Goal: Information Seeking & Learning: Learn about a topic

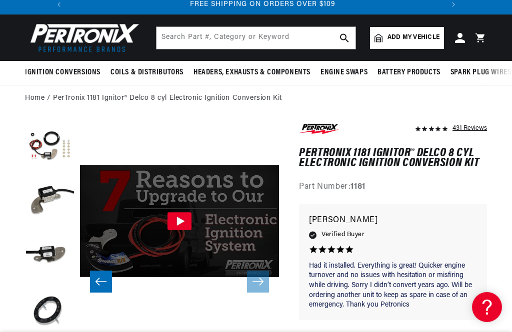
scroll to position [0, 373]
click at [281, 36] on input "text" at bounding box center [255, 38] width 199 height 22
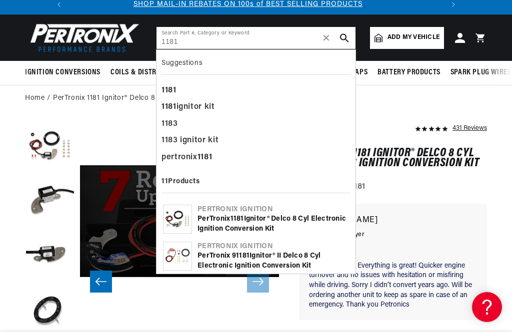
scroll to position [0, 0]
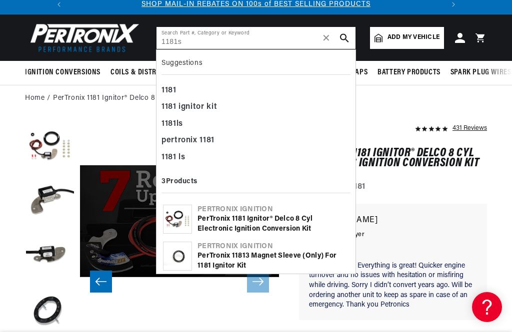
type input "1181s"
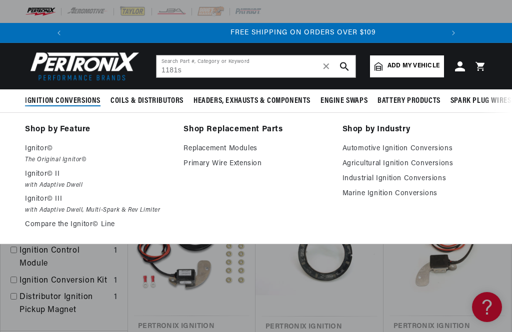
scroll to position [0, 373]
click at [48, 200] on p "Ignitor© III" at bounding box center [97, 199] width 144 height 12
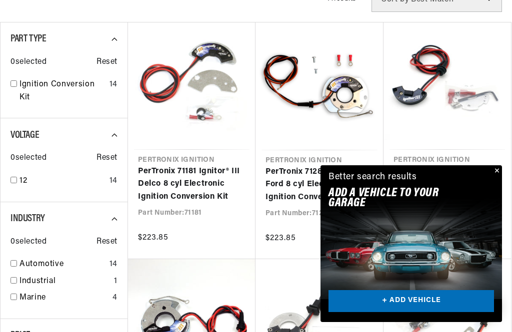
scroll to position [0, 373]
click at [496, 177] on button "Close" at bounding box center [496, 171] width 12 height 12
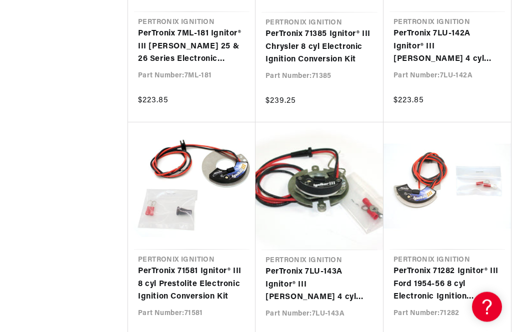
scroll to position [1118, 0]
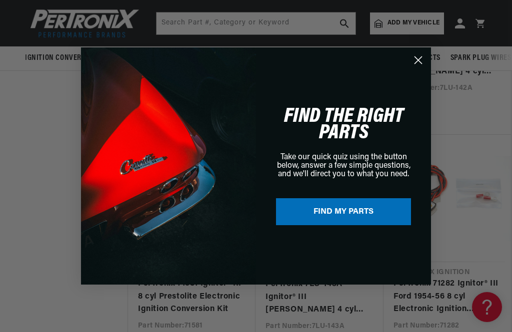
click at [419, 56] on circle "Close dialog" at bounding box center [418, 60] width 16 height 16
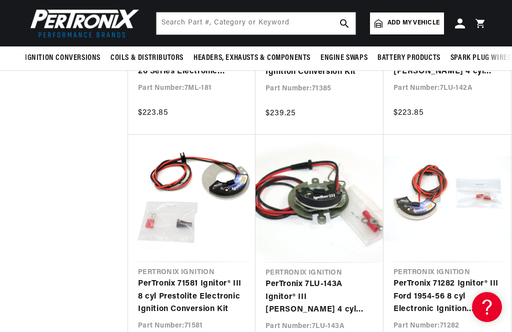
scroll to position [0, 213]
